Goal: Contribute content: Add original content to the website for others to see

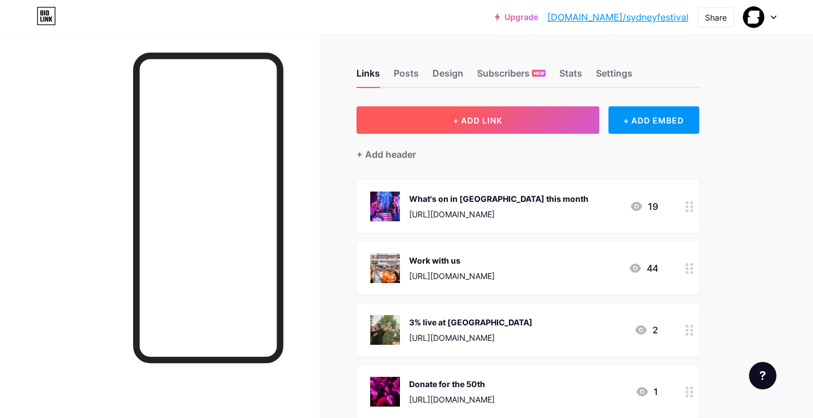
click at [463, 109] on button "+ ADD LINK" at bounding box center [478, 119] width 243 height 27
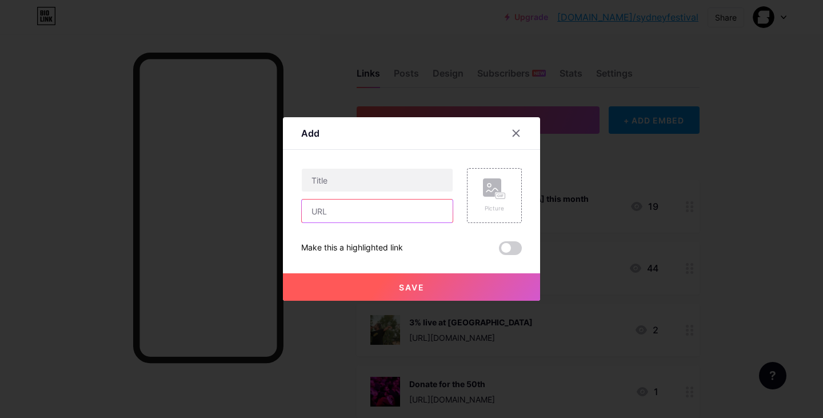
click at [358, 213] on input "text" at bounding box center [377, 210] width 151 height 23
paste input "[URL][DOMAIN_NAME]"
type input "[URL][DOMAIN_NAME]"
click at [379, 183] on input "text" at bounding box center [377, 180] width 151 height 23
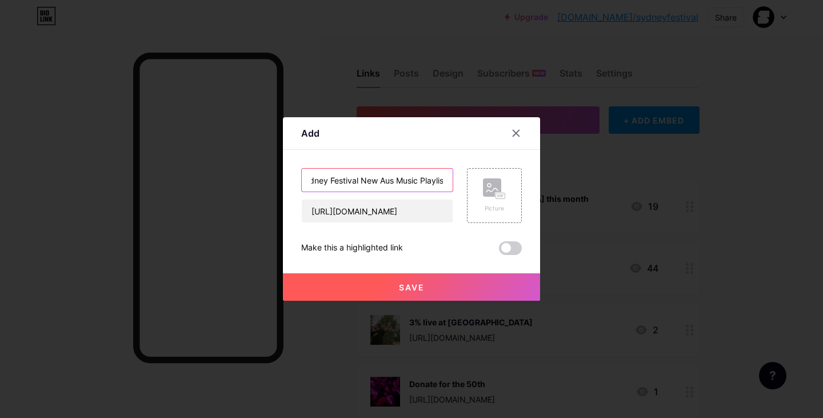
type input "Sydney Festival New Aus Music Playlist"
click at [419, 286] on button "Save" at bounding box center [411, 286] width 257 height 27
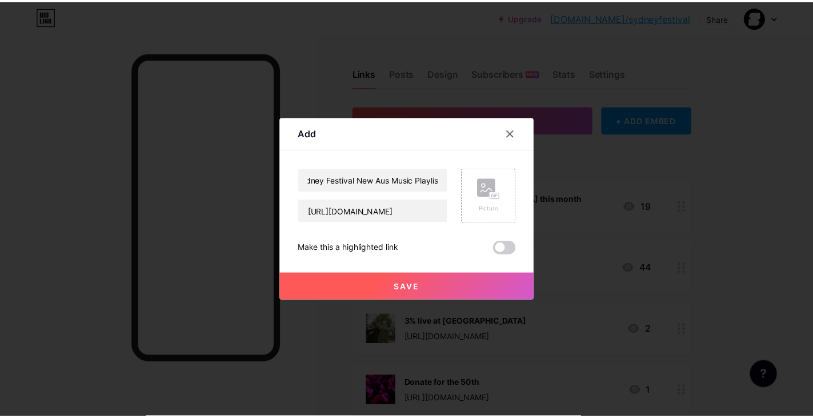
scroll to position [0, 0]
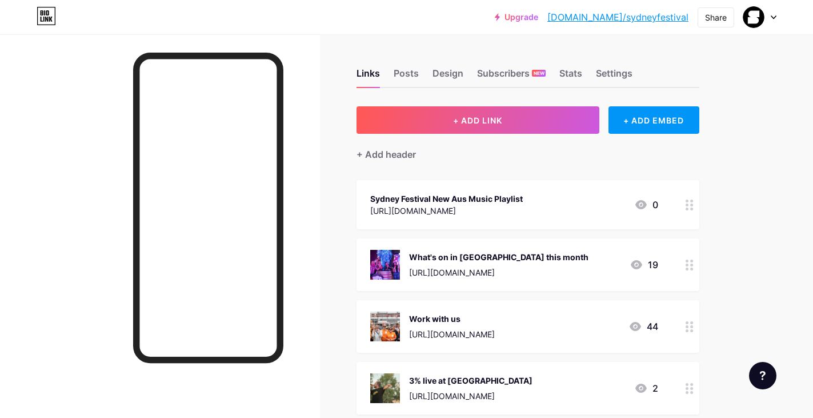
click at [567, 210] on div "Sydney Festival New Aus Music Playlist [URL][DOMAIN_NAME] 0" at bounding box center [514, 204] width 288 height 26
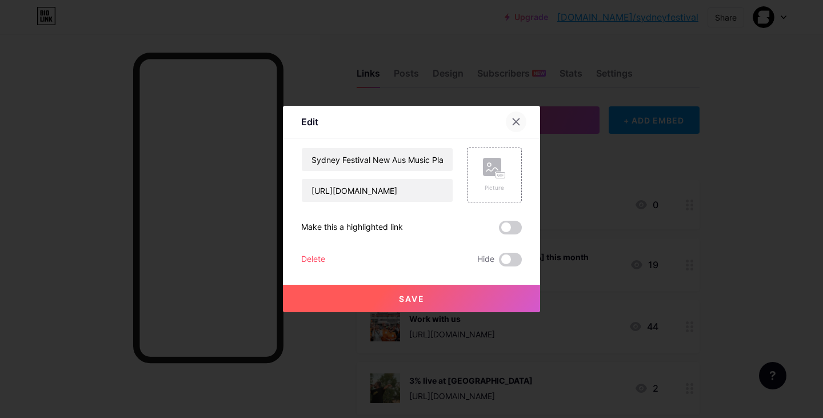
click at [513, 119] on icon at bounding box center [516, 122] width 6 height 6
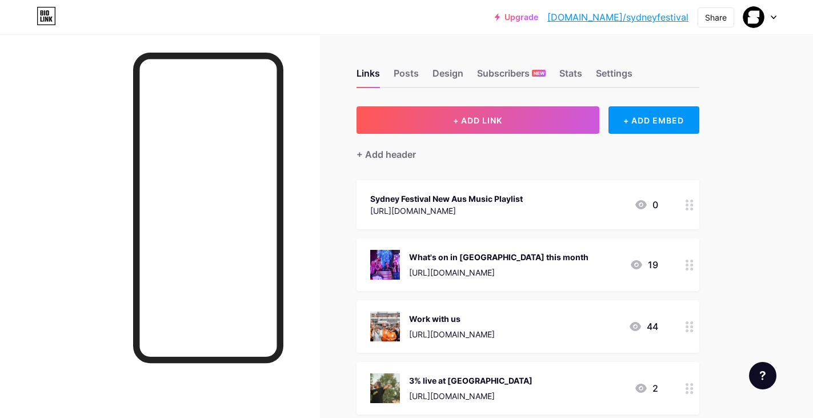
click at [642, 203] on icon at bounding box center [641, 205] width 14 height 14
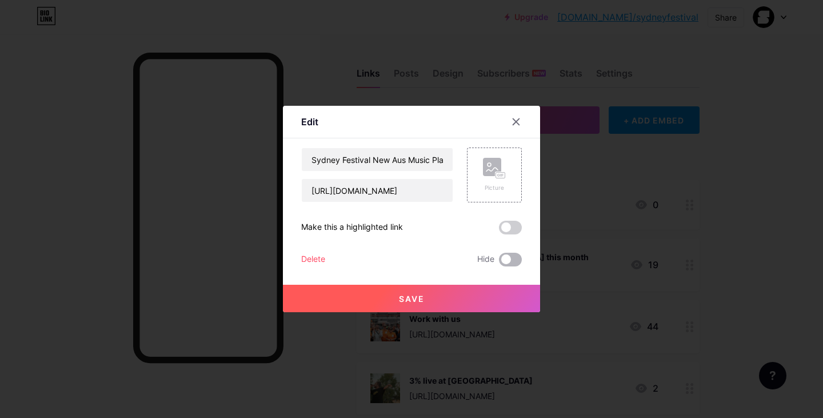
click at [500, 260] on span at bounding box center [510, 260] width 23 height 14
click at [499, 262] on input "checkbox" at bounding box center [499, 262] width 0 height 0
click at [483, 187] on div "Picture" at bounding box center [494, 187] width 23 height 9
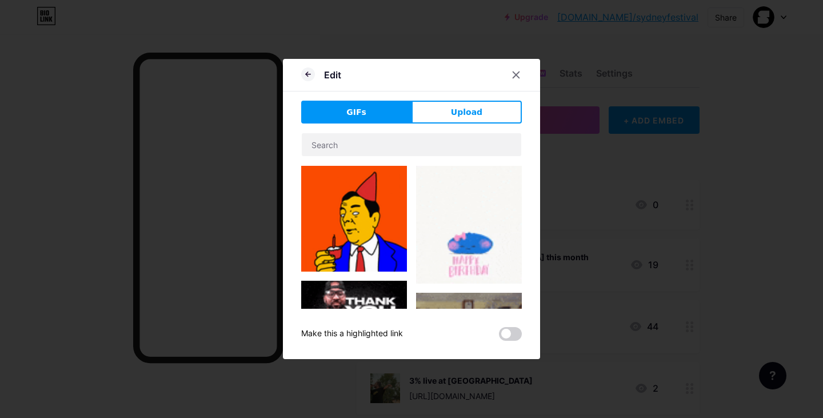
click at [439, 97] on div "Edit GIFs Upload Content YouTube Play YouTube video without leaving your page. …" at bounding box center [411, 209] width 257 height 300
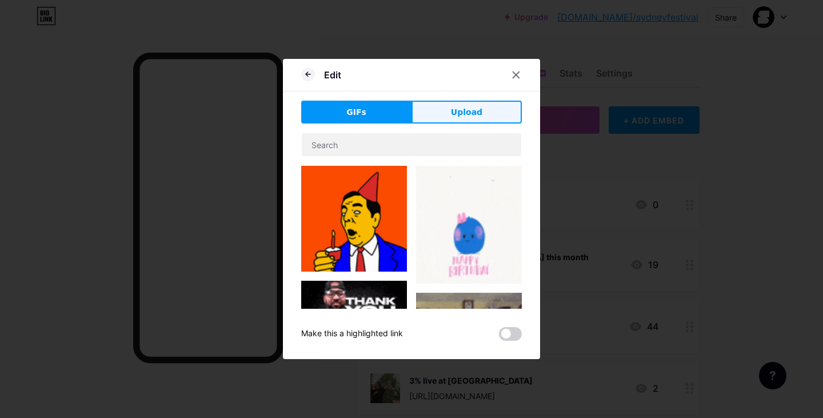
click at [433, 113] on button "Upload" at bounding box center [466, 112] width 110 height 23
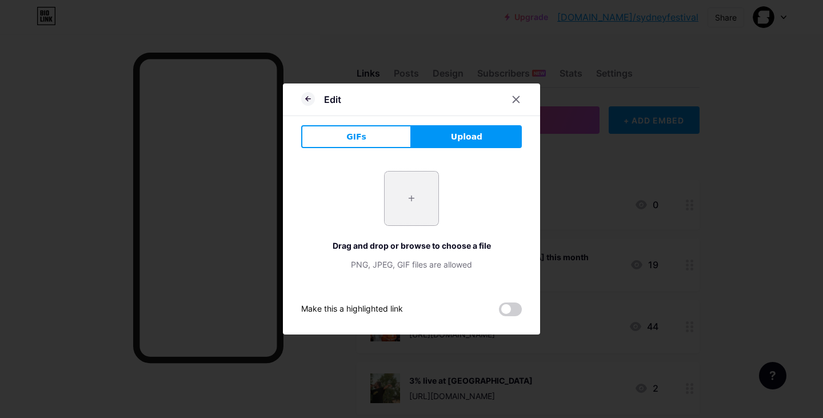
click at [394, 183] on input "file" at bounding box center [412, 198] width 54 height 54
type input "C:\fakepath\[PERSON_NAME] SymphonyStars-201.jpg"
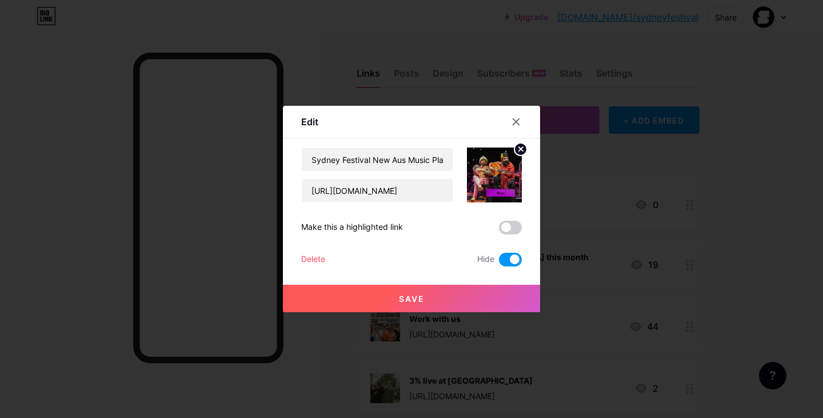
click at [469, 294] on button "Save" at bounding box center [411, 298] width 257 height 27
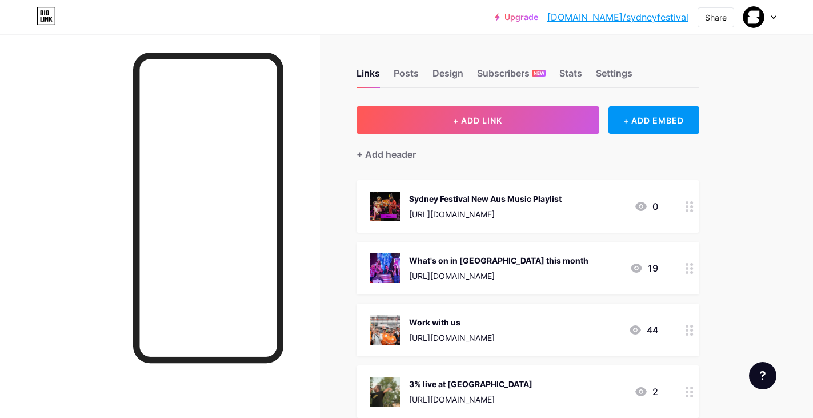
drag, startPoint x: 539, startPoint y: 213, endPoint x: 522, endPoint y: 209, distance: 17.6
click at [522, 209] on div "[URL][DOMAIN_NAME]" at bounding box center [485, 214] width 153 height 12
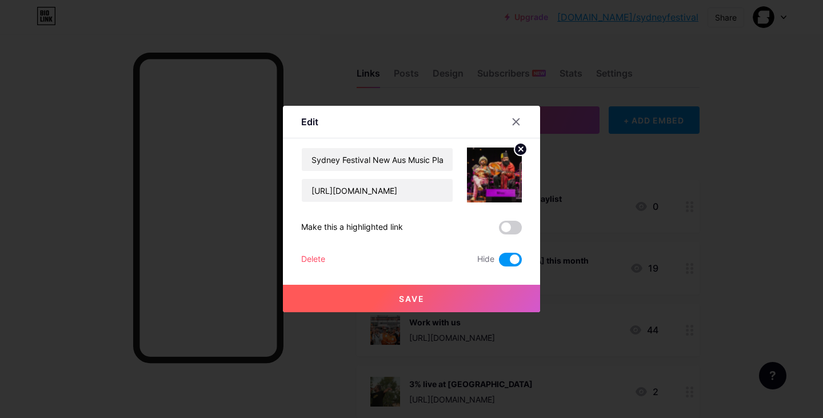
click at [504, 266] on span at bounding box center [510, 260] width 23 height 14
click at [499, 262] on input "checkbox" at bounding box center [499, 262] width 0 height 0
click at [472, 294] on button "Save" at bounding box center [411, 298] width 257 height 27
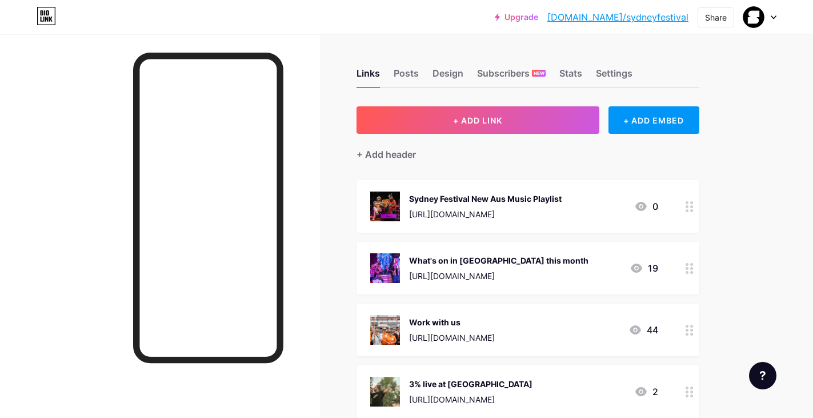
click at [569, 195] on div "Sydney Festival New Aus Music Playlist [URL][DOMAIN_NAME] 0" at bounding box center [514, 206] width 288 height 30
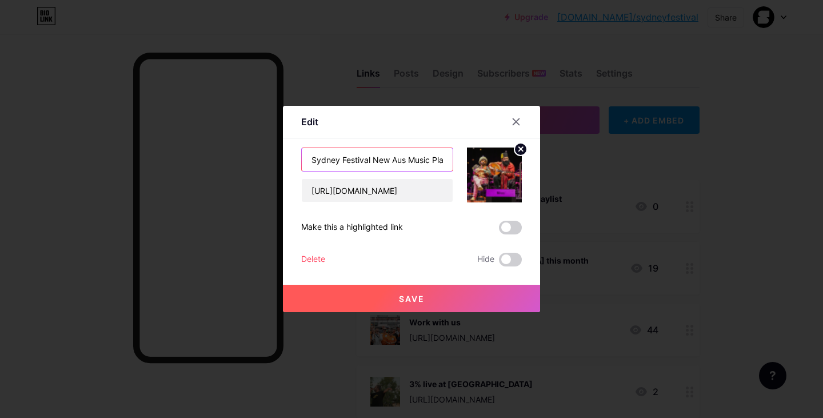
drag, startPoint x: 365, startPoint y: 161, endPoint x: 238, endPoint y: 169, distance: 127.1
click at [238, 169] on div "Edit Content YouTube Play YouTube video without leaving your page. ADD Vimeo Pl…" at bounding box center [411, 209] width 823 height 418
type input "New Aus Music Playlist"
click at [509, 262] on span at bounding box center [510, 260] width 23 height 14
click at [499, 262] on input "checkbox" at bounding box center [499, 262] width 0 height 0
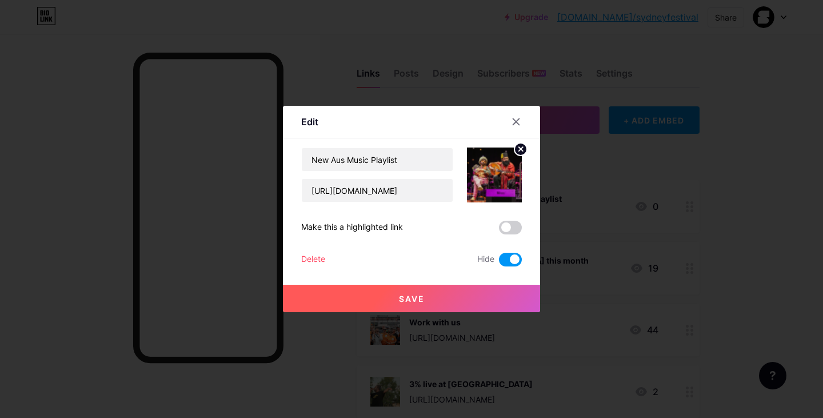
click at [519, 256] on div "Edit Content YouTube Play YouTube video without leaving your page. ADD Vimeo Pl…" at bounding box center [411, 209] width 257 height 206
click at [509, 258] on span at bounding box center [510, 260] width 23 height 14
click at [499, 262] on input "checkbox" at bounding box center [499, 262] width 0 height 0
click at [467, 289] on button "Save" at bounding box center [411, 298] width 257 height 27
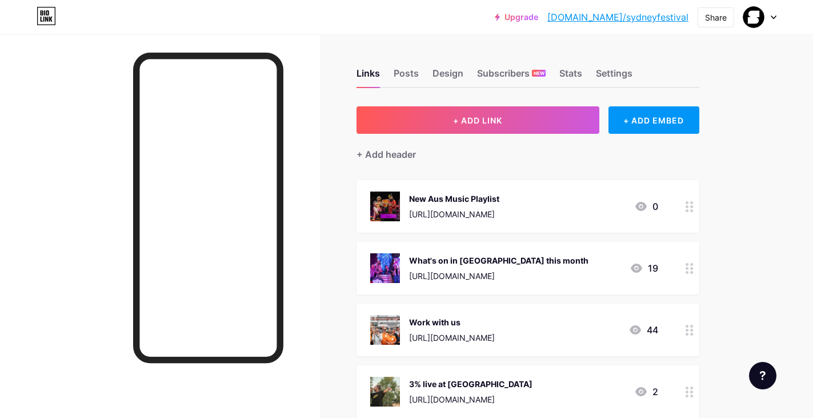
click at [454, 194] on div "New Aus Music Playlist" at bounding box center [454, 199] width 90 height 12
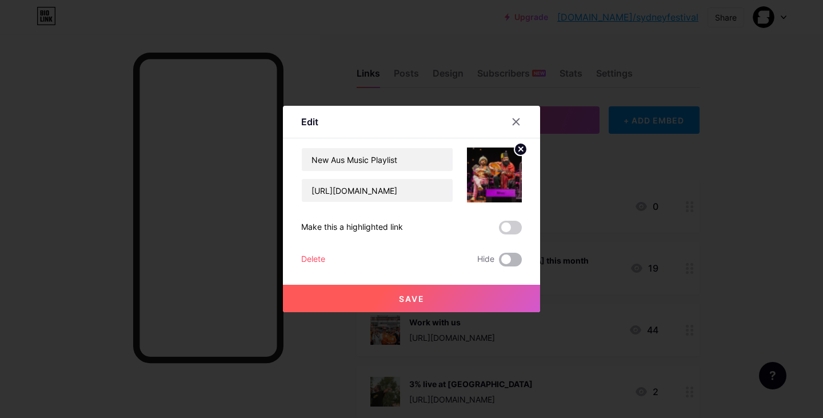
click at [508, 259] on span at bounding box center [510, 260] width 23 height 14
click at [499, 262] on input "checkbox" at bounding box center [499, 262] width 0 height 0
click at [461, 294] on button "Save" at bounding box center [411, 298] width 257 height 27
